Goal: Check status: Check status

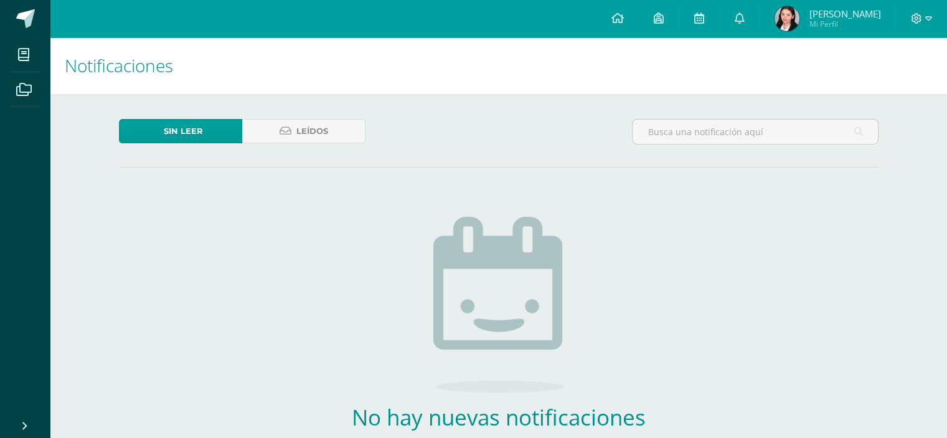
click at [836, 7] on span "Alison Ayme Mi Perfil" at bounding box center [827, 18] width 111 height 25
click at [846, 17] on span "[PERSON_NAME]" at bounding box center [845, 13] width 72 height 12
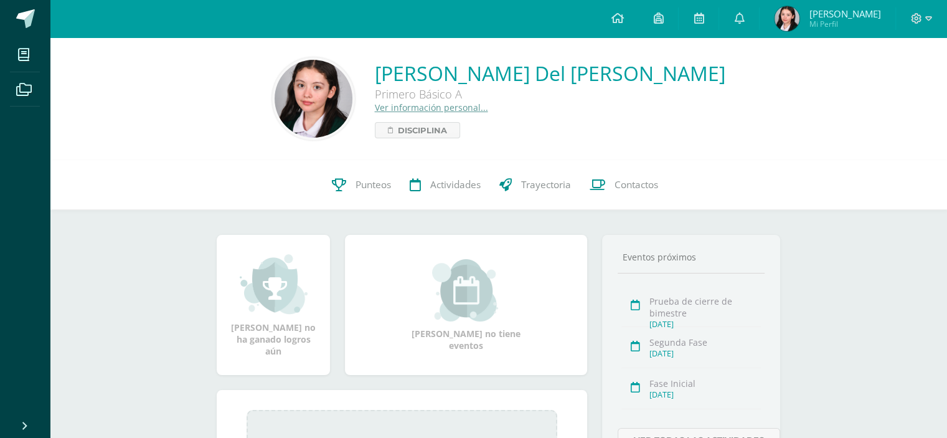
click at [332, 178] on icon at bounding box center [339, 184] width 14 height 13
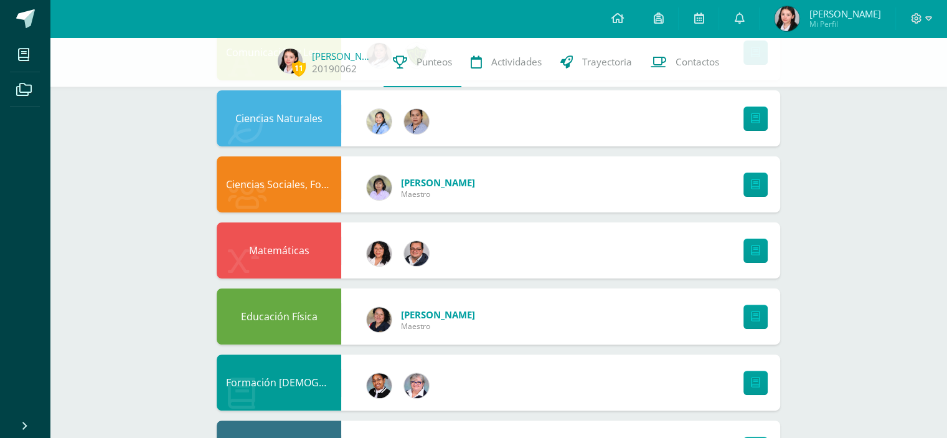
scroll to position [765, 0]
